Goal: Download file/media

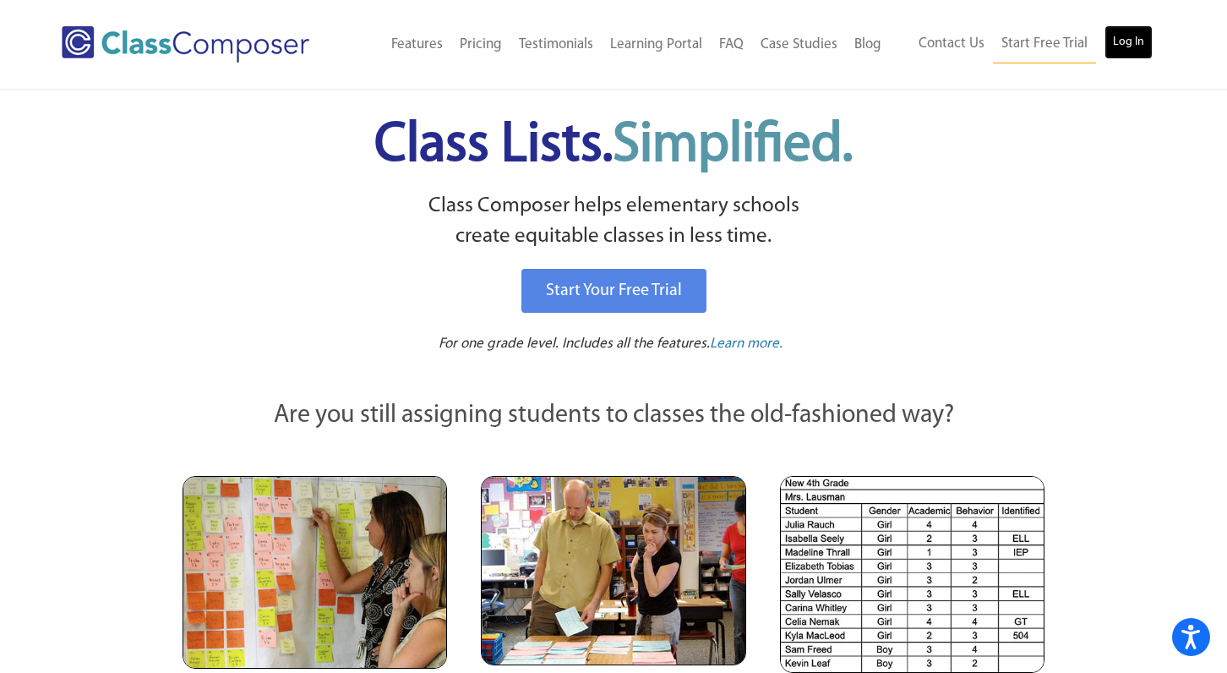
click at [1129, 44] on link "Log In" at bounding box center [1129, 42] width 48 height 34
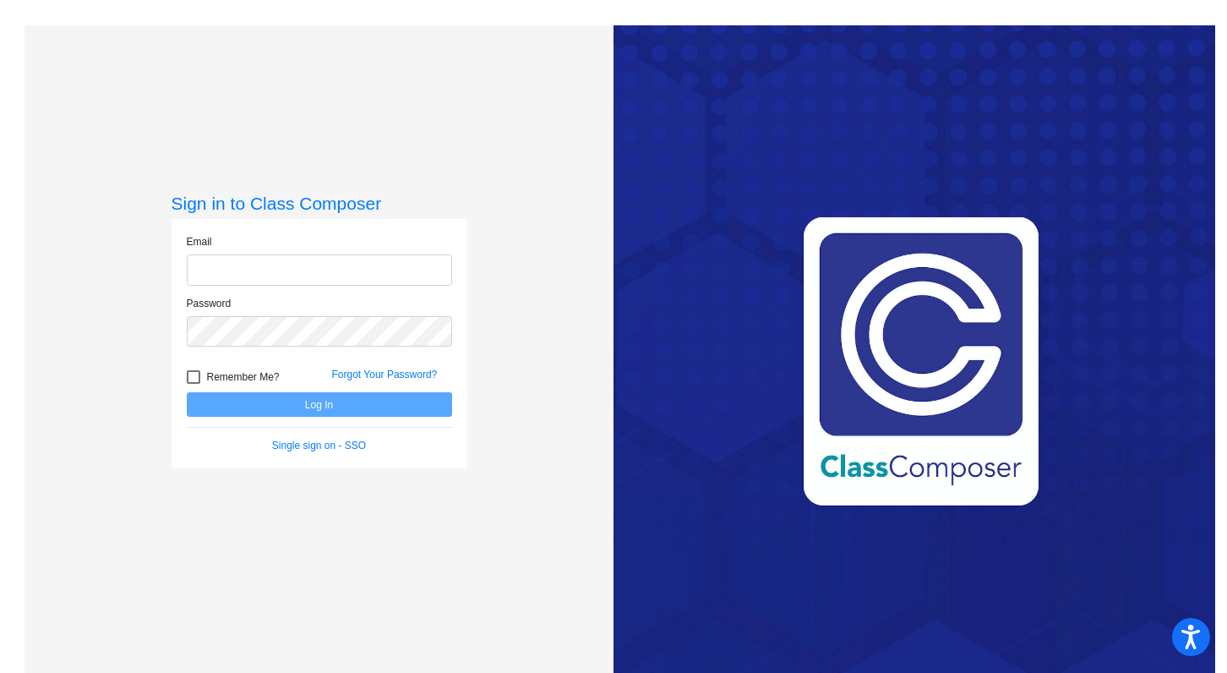
click at [307, 265] on input "email" at bounding box center [319, 269] width 265 height 31
type input "[EMAIL_ADDRESS][DOMAIN_NAME]"
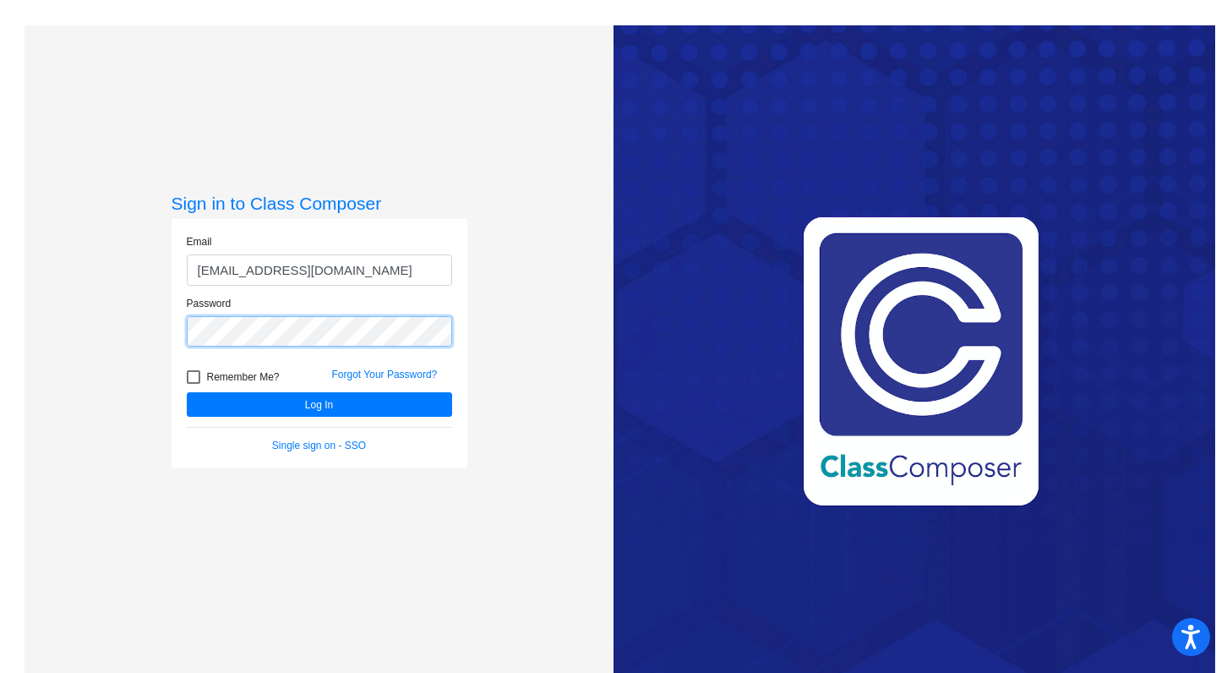
click at [187, 392] on button "Log In" at bounding box center [319, 404] width 265 height 25
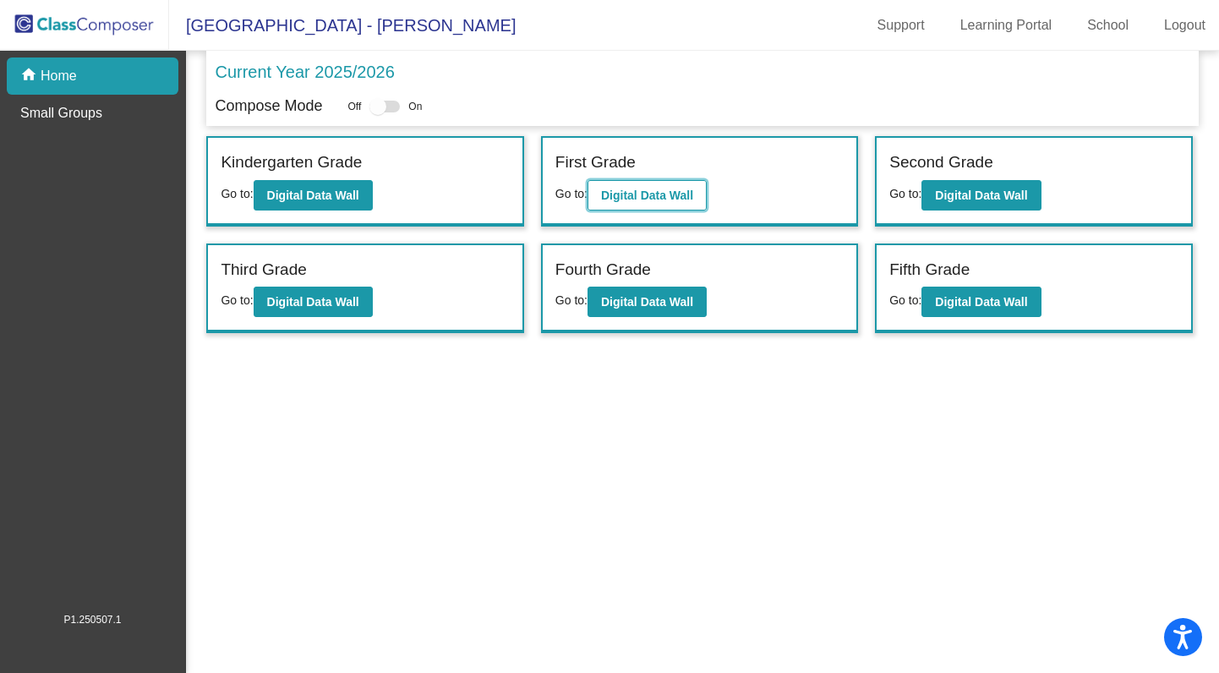
click at [638, 194] on b "Digital Data Wall" at bounding box center [647, 195] width 92 height 14
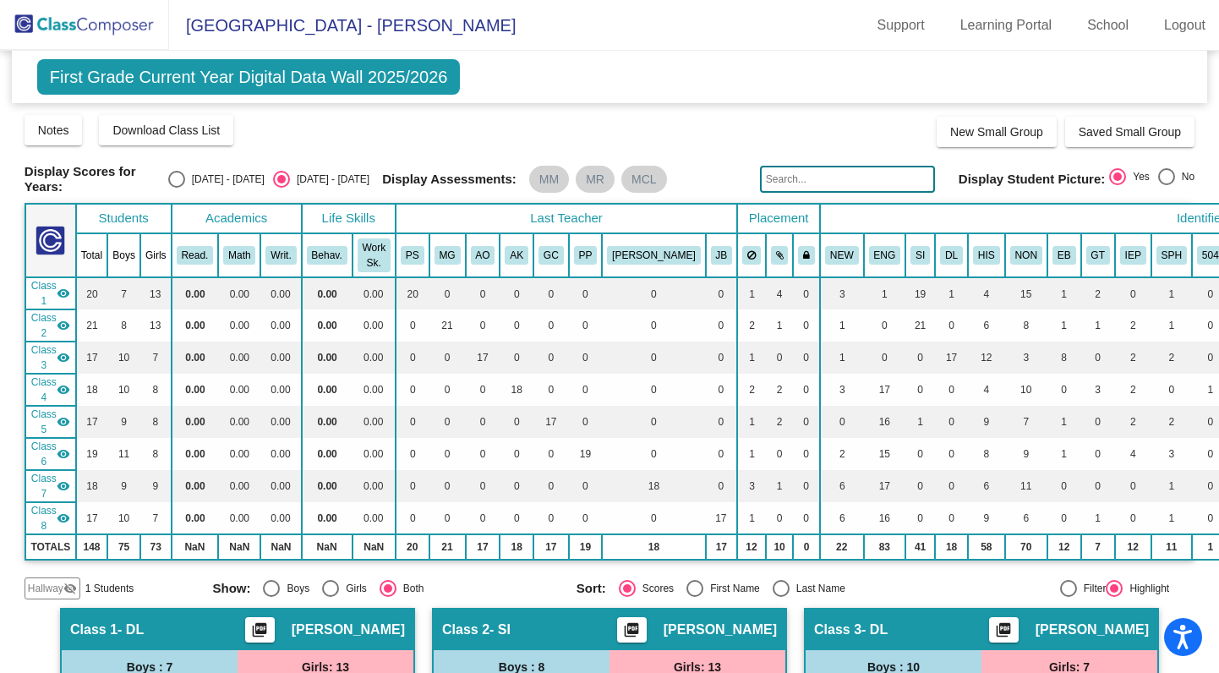
click at [185, 178] on div "Select an option" at bounding box center [176, 179] width 17 height 17
click at [177, 188] on input "[DATE] - [DATE]" at bounding box center [176, 188] width 1 height 1
radio input "true"
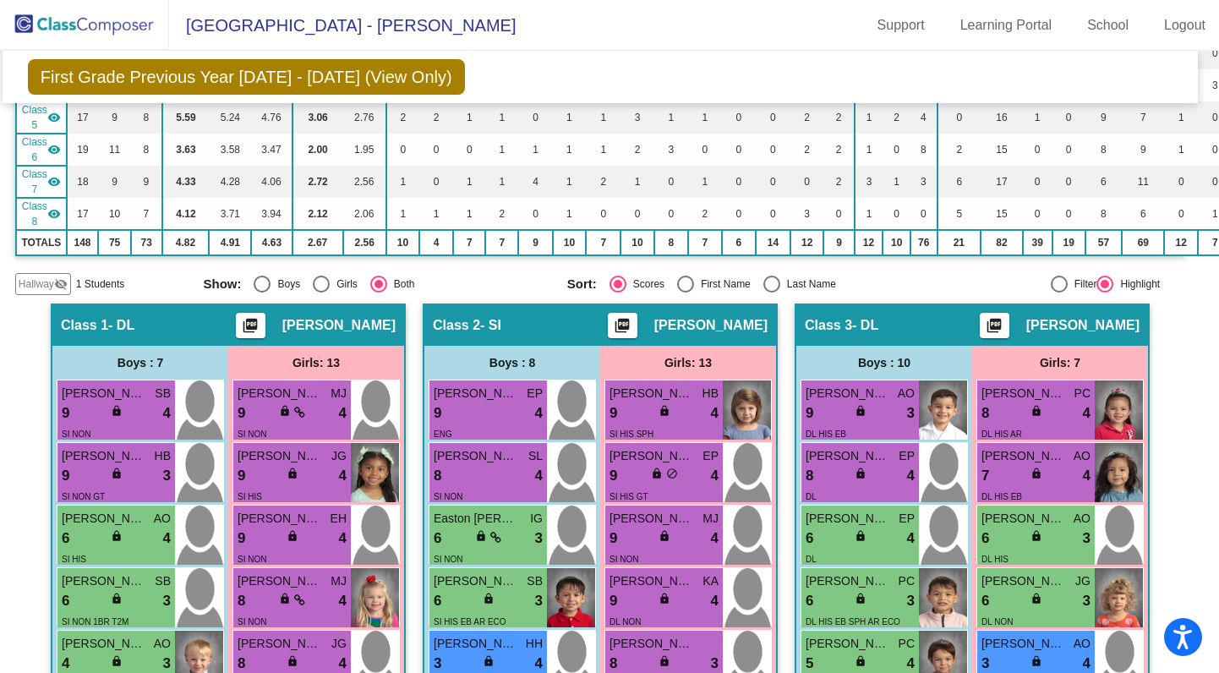
scroll to position [0, 9]
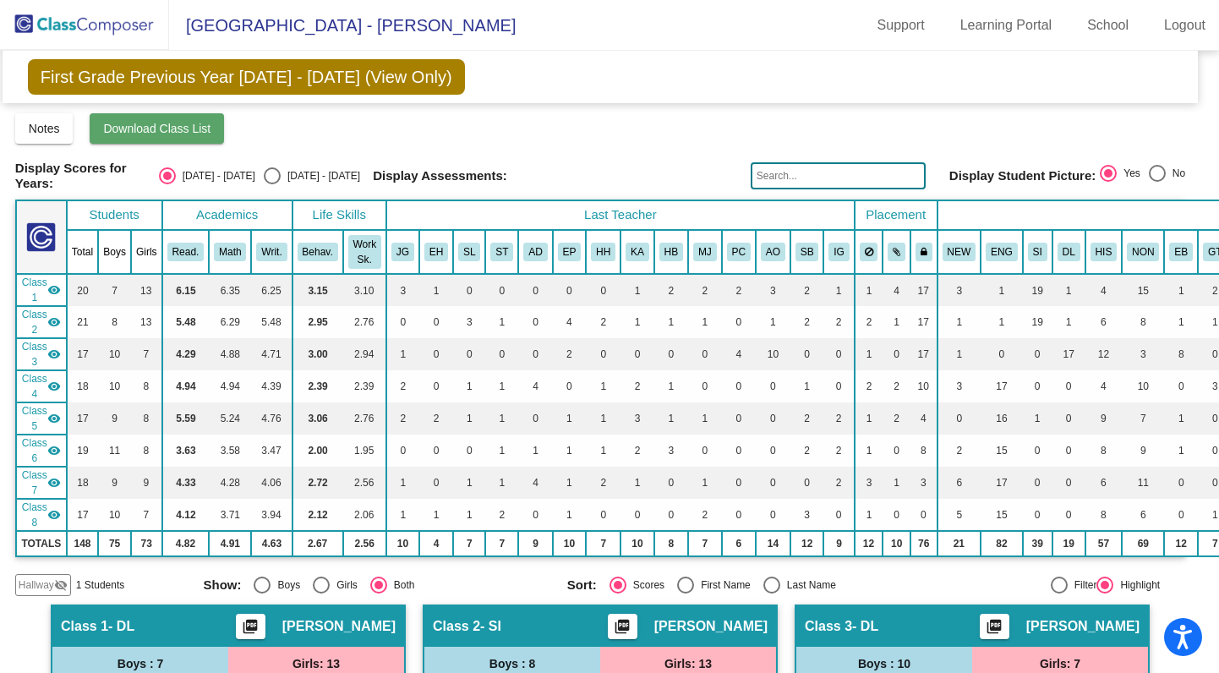
click at [155, 129] on span "Download Class List" at bounding box center [156, 129] width 107 height 14
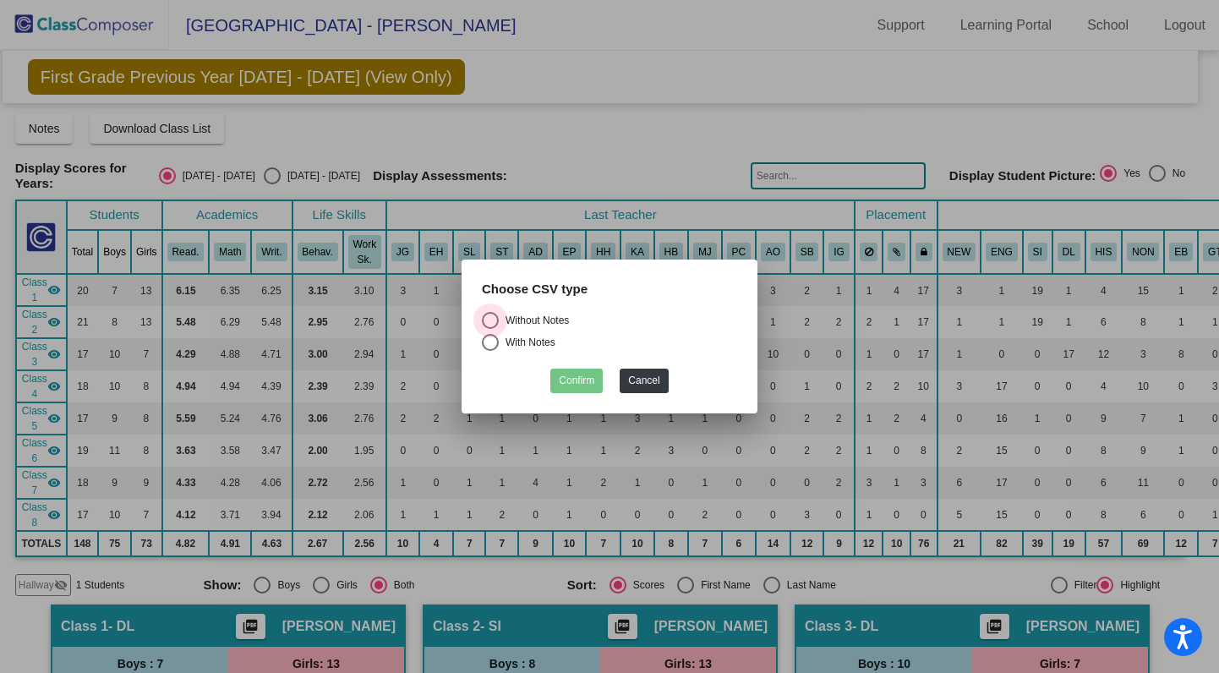
click at [489, 317] on div "Select an option" at bounding box center [490, 320] width 17 height 17
click at [489, 329] on input "Without Notes" at bounding box center [489, 329] width 1 height 1
radio input "true"
click at [578, 383] on button "Confirm" at bounding box center [576, 380] width 52 height 25
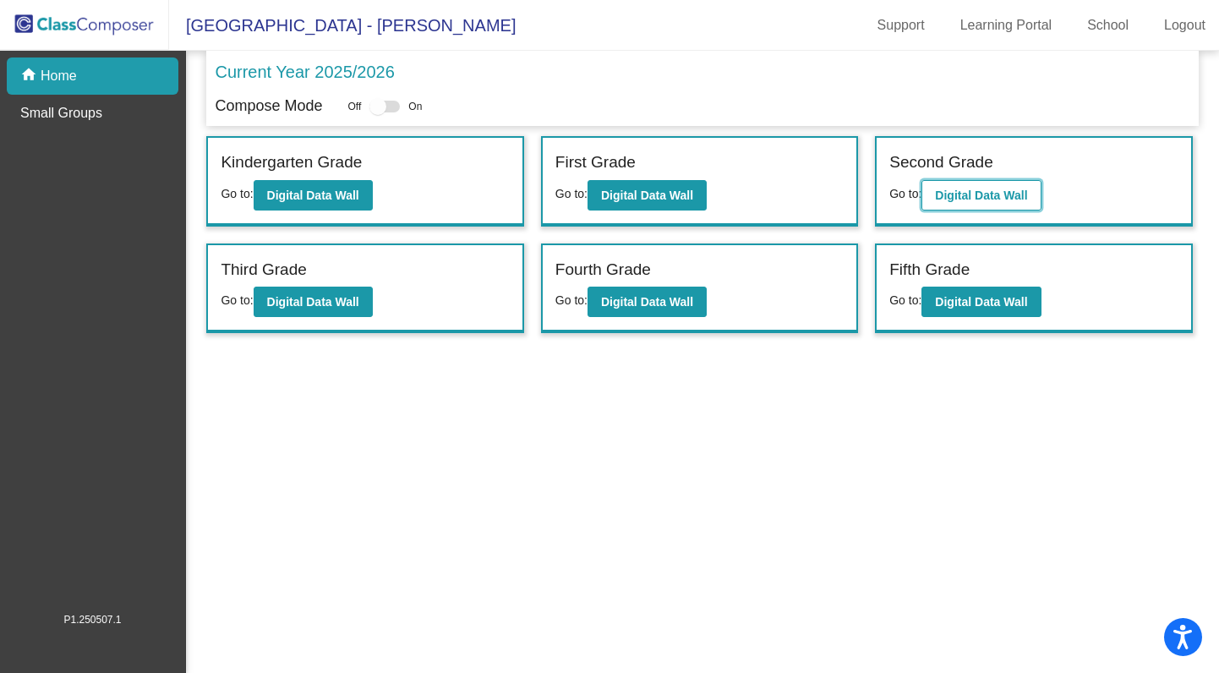
click at [1009, 198] on b "Digital Data Wall" at bounding box center [981, 195] width 92 height 14
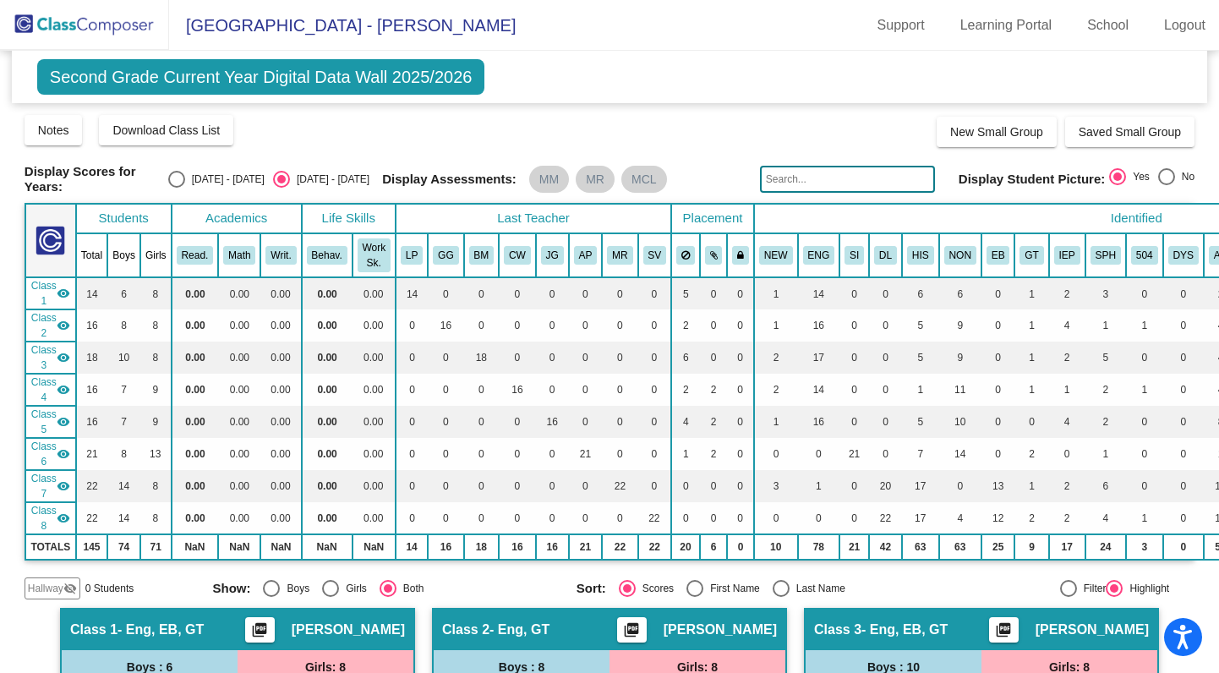
click at [185, 176] on div "Select an option" at bounding box center [176, 179] width 17 height 17
click at [177, 188] on input "[DATE] - [DATE]" at bounding box center [176, 188] width 1 height 1
radio input "true"
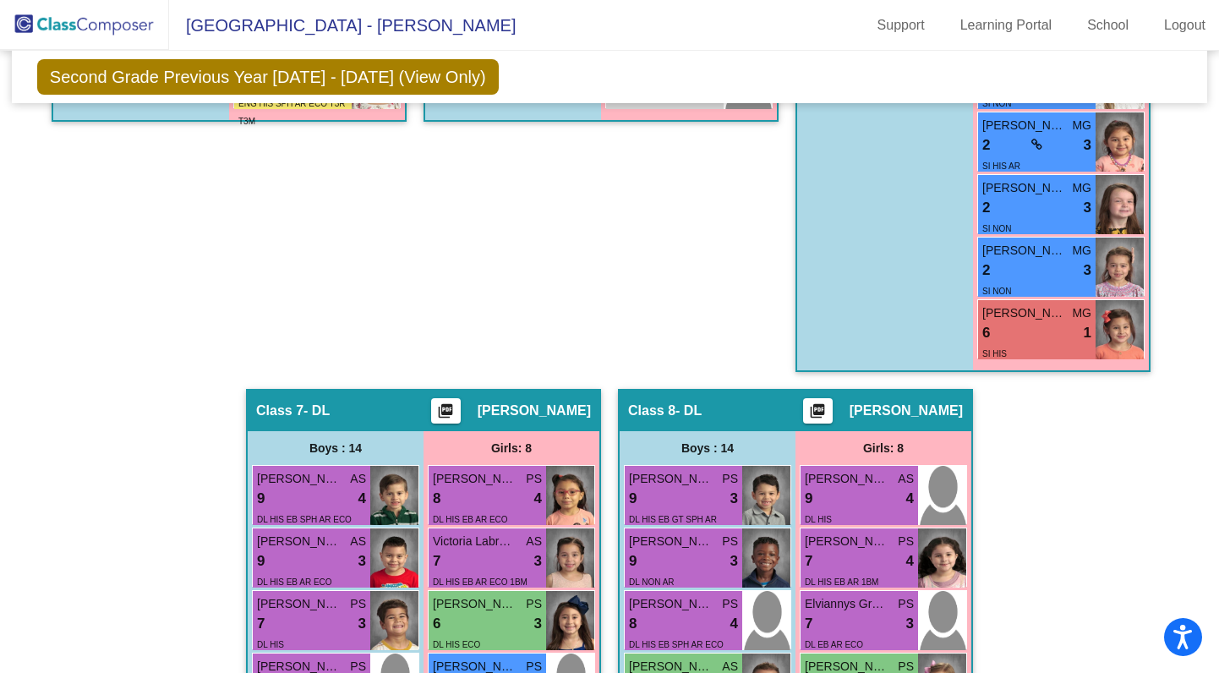
scroll to position [1859, 0]
